Goal: Register for event/course

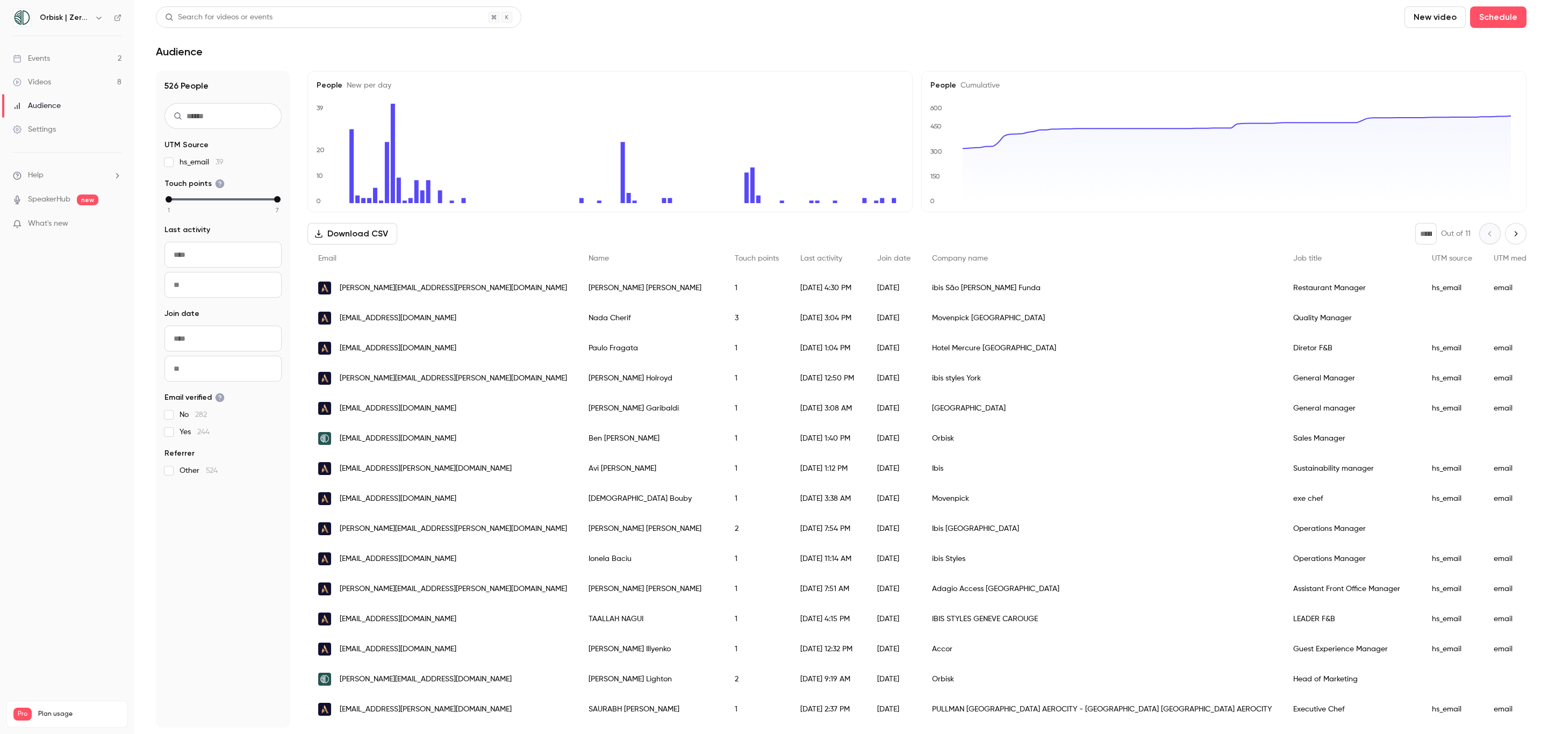
click at [44, 62] on div "Events" at bounding box center [31, 58] width 37 height 11
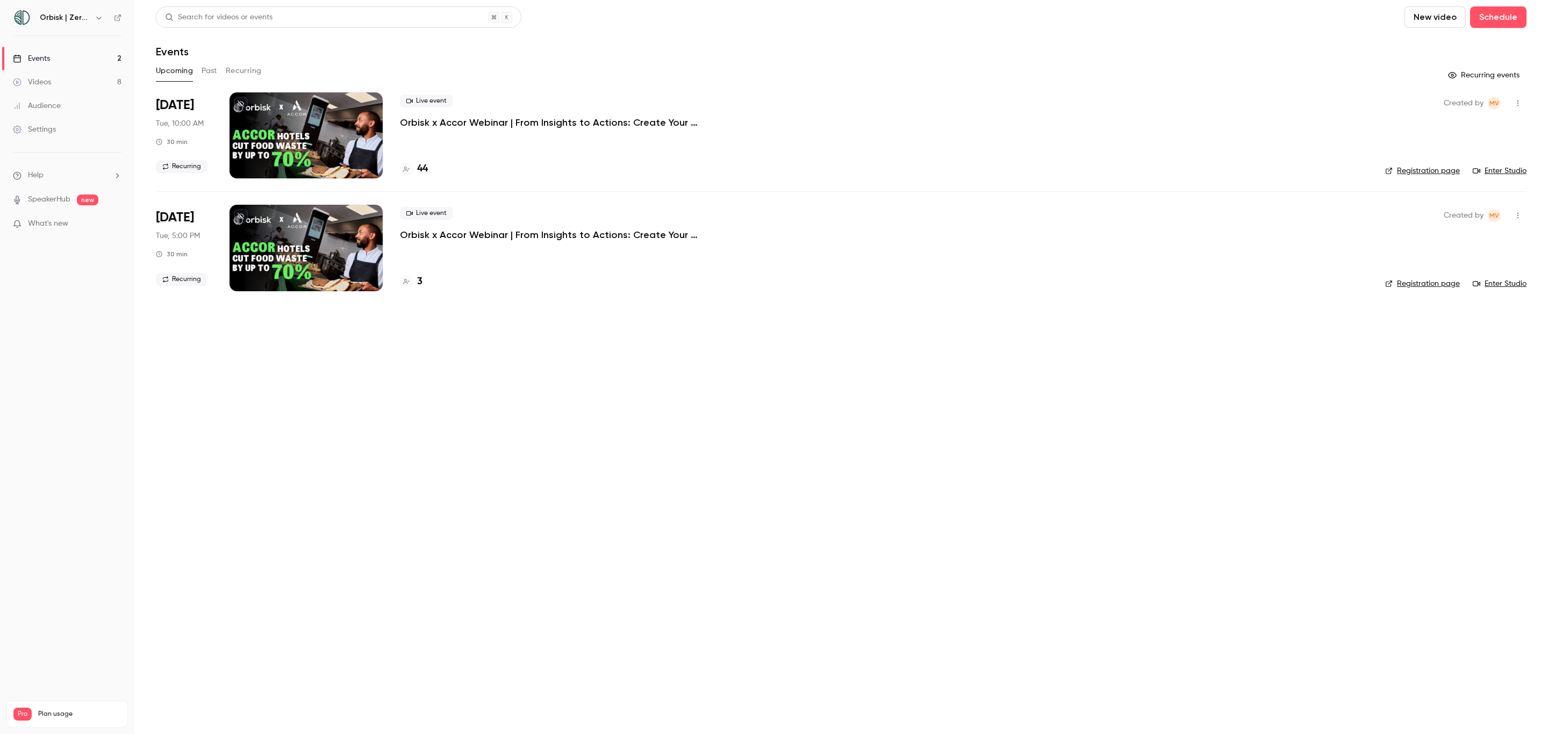
click at [410, 126] on p "Orbisk x Accor Webinar | From Insights to Actions: Create Your Personalized Foo…" at bounding box center [561, 122] width 322 height 13
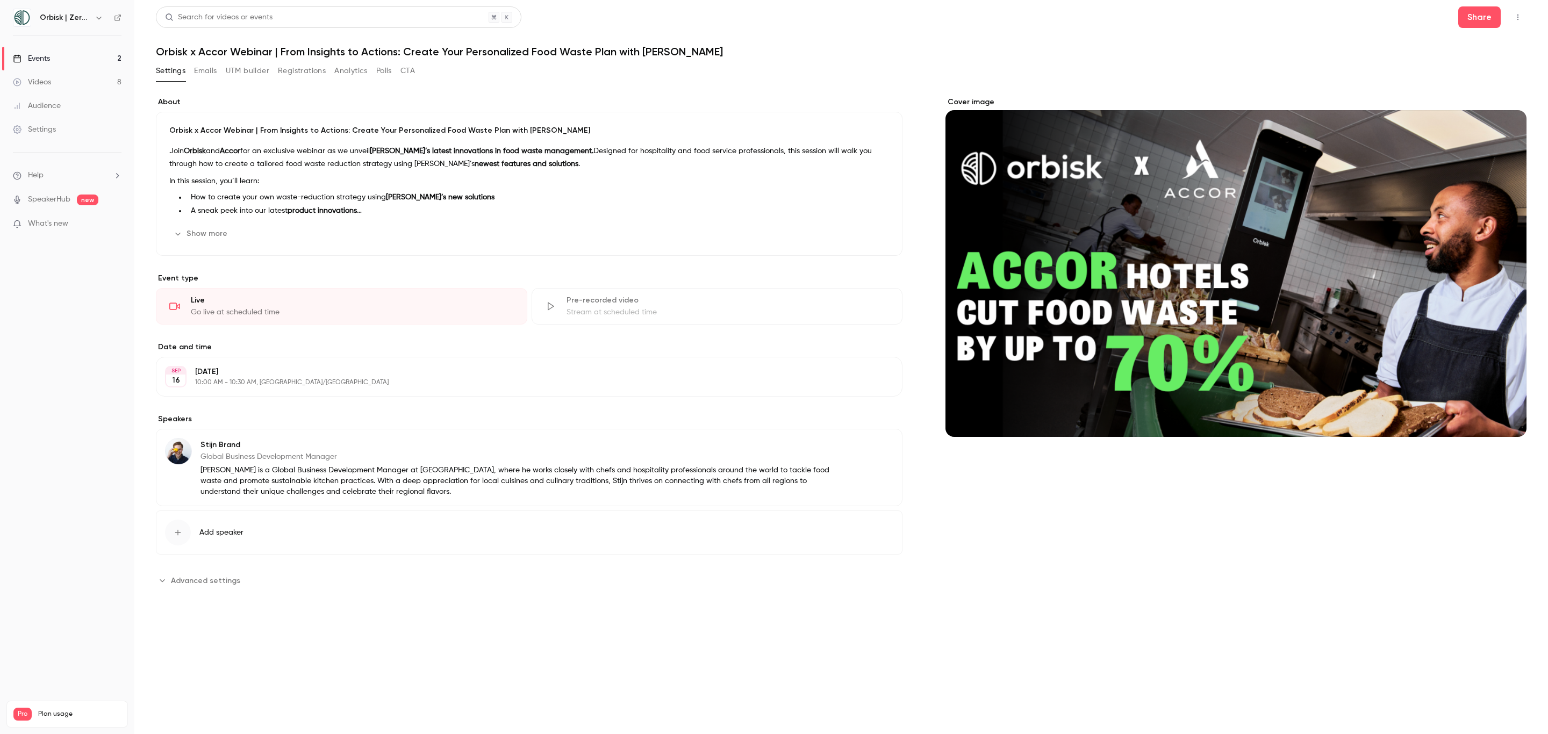
click at [80, 63] on link "Events 2" at bounding box center [67, 59] width 134 height 24
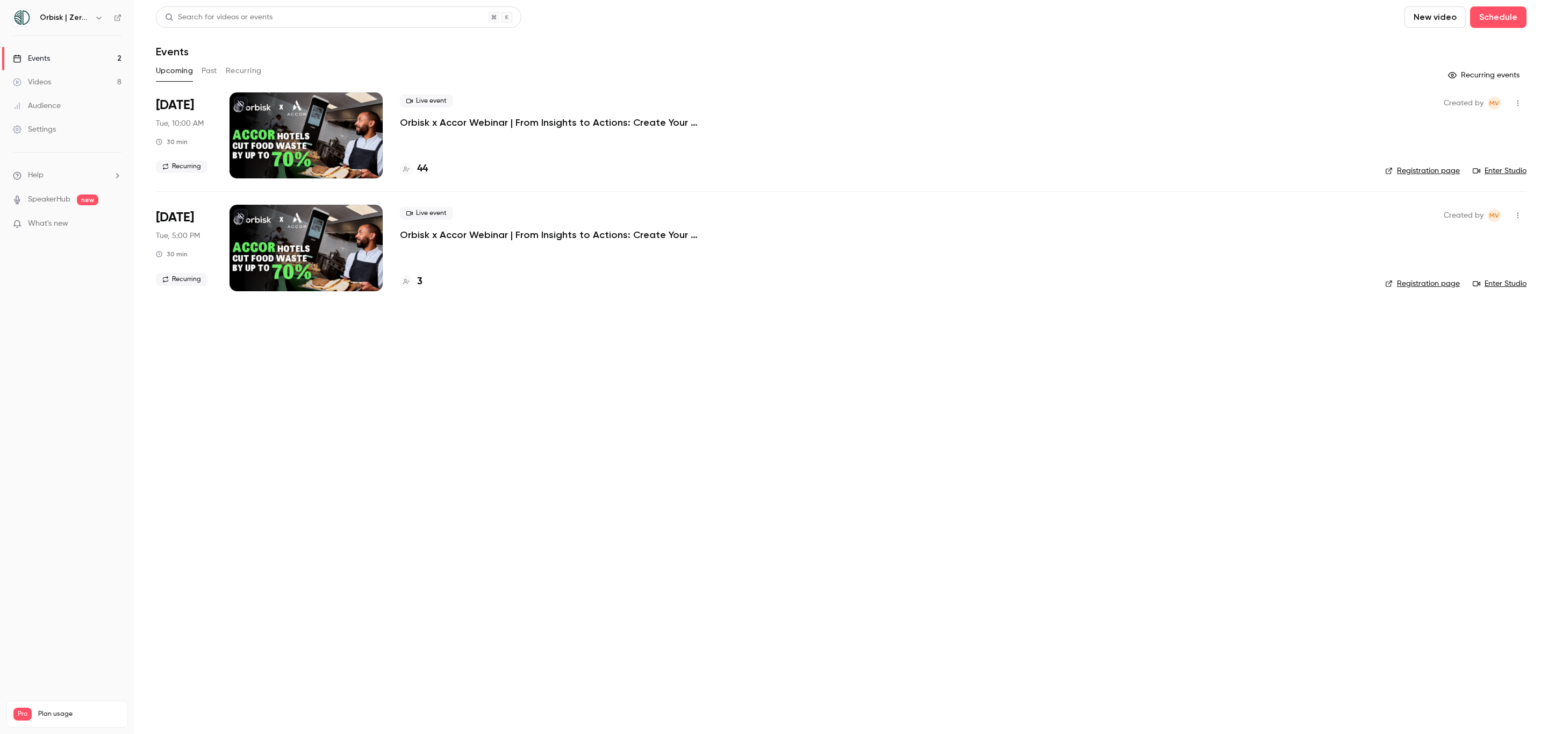
click at [774, 169] on link "Enter Studio" at bounding box center [1500, 171] width 54 height 11
